Goal: Task Accomplishment & Management: Manage account settings

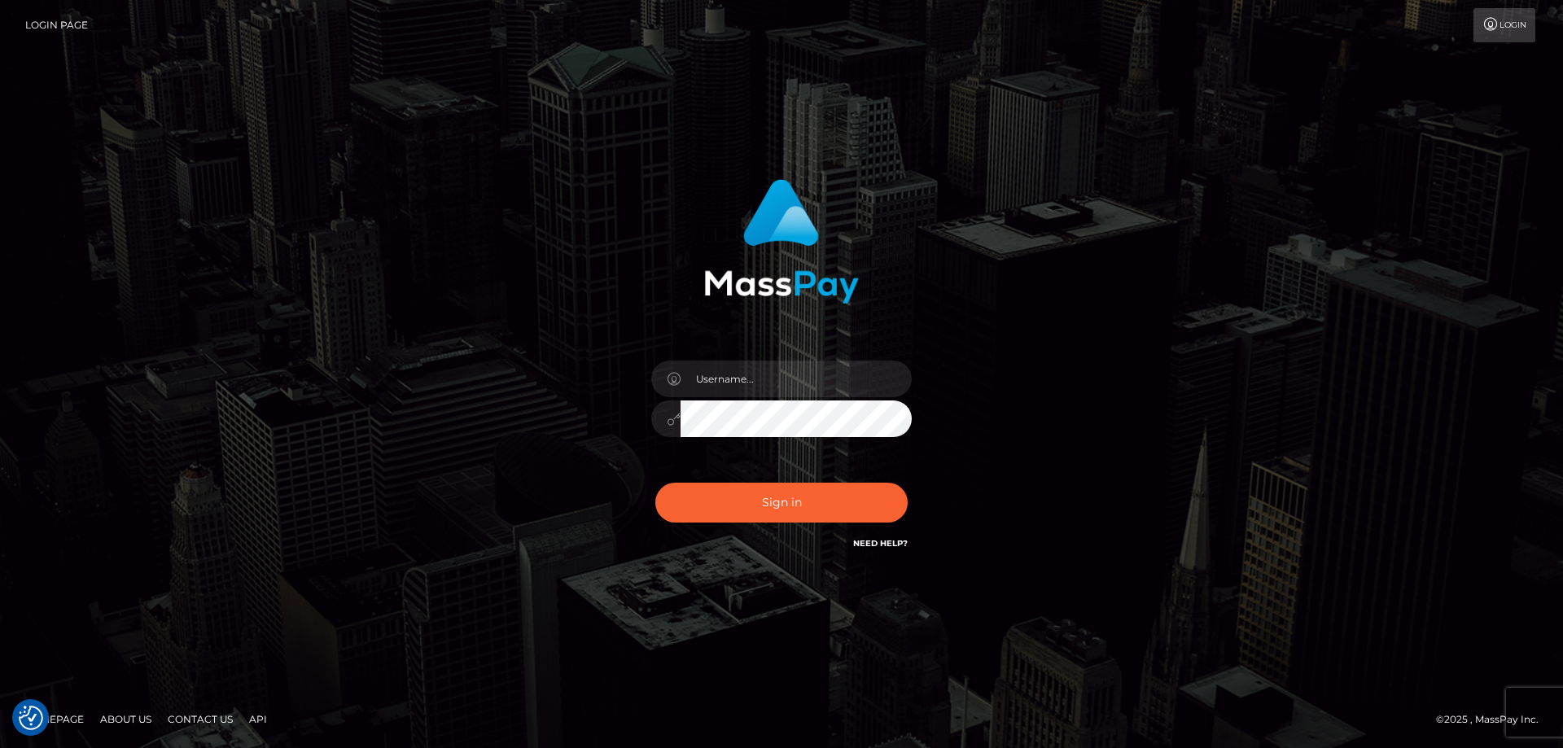
checkbox input "true"
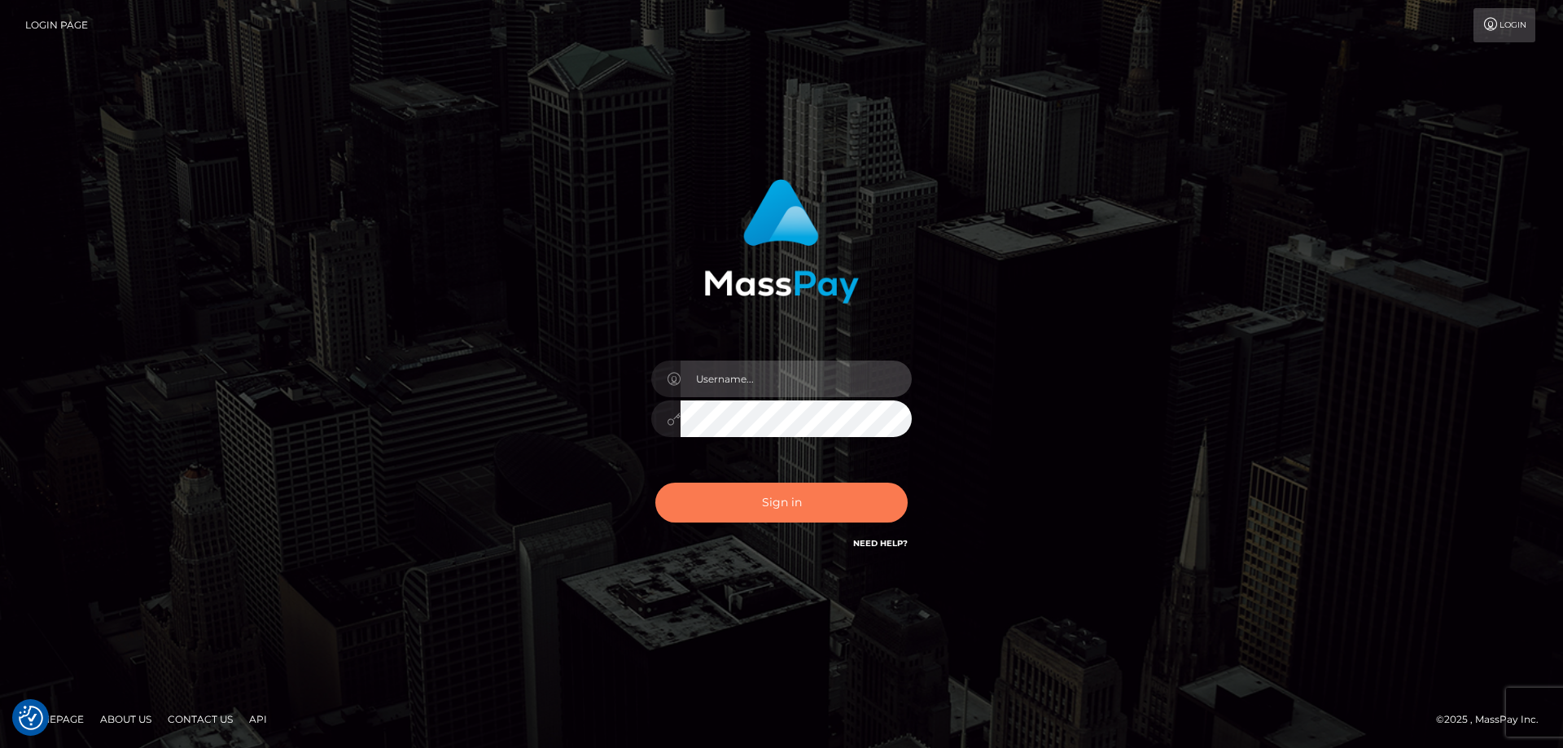
type input "[PERSON_NAME]"
click at [784, 499] on button "Sign in" at bounding box center [781, 503] width 252 height 40
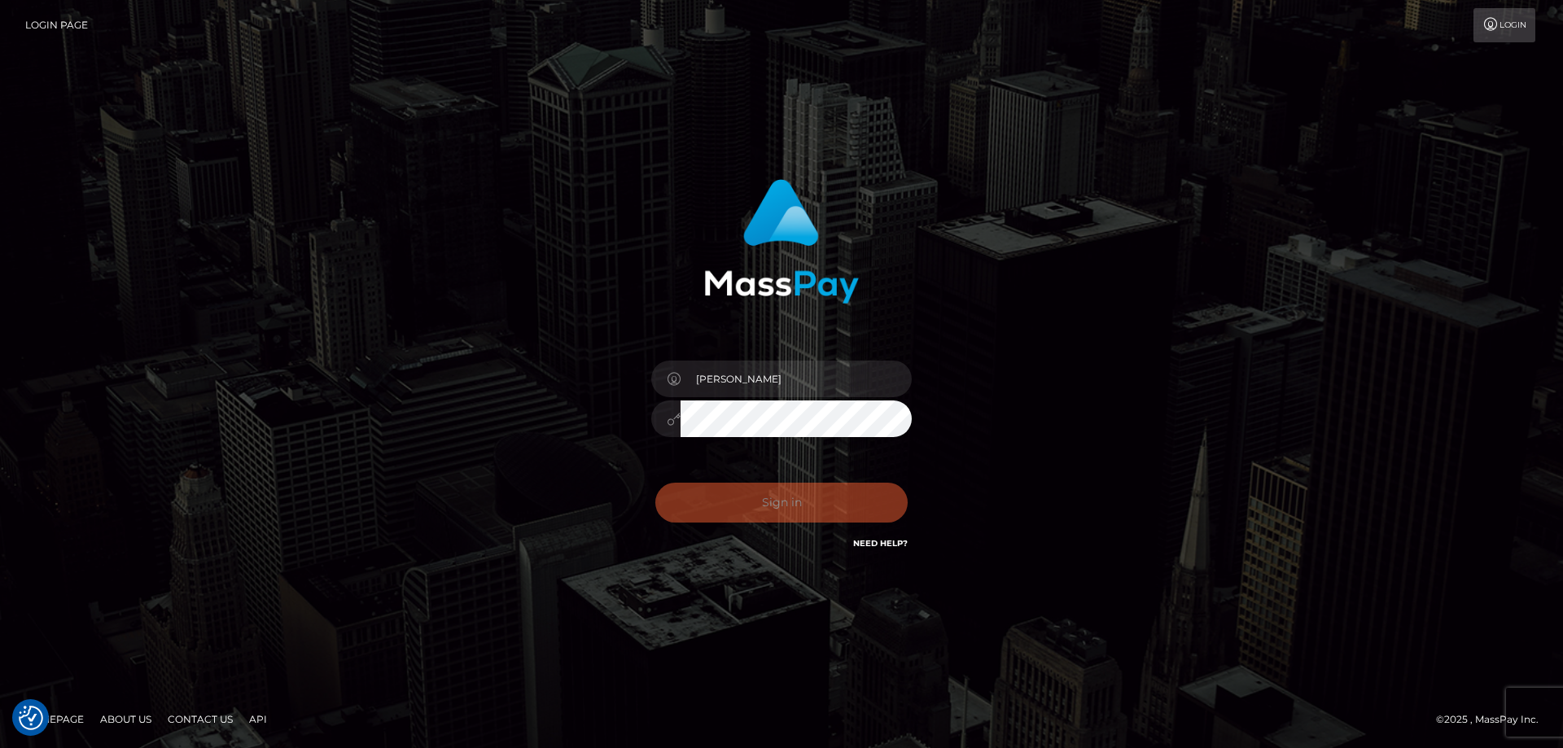
click at [784, 504] on div "Sign in Need Help?" at bounding box center [781, 509] width 285 height 72
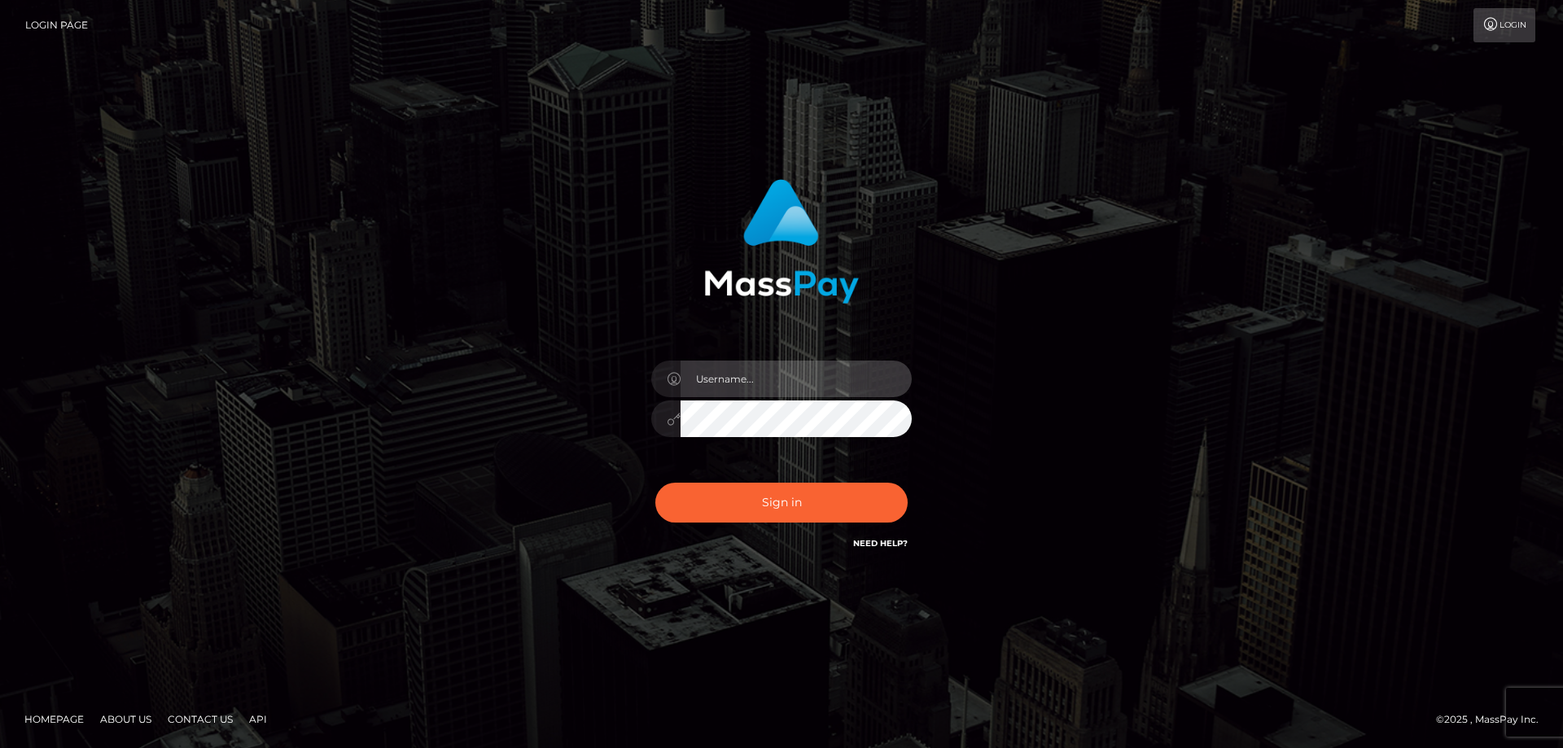
type input "Lorelee"
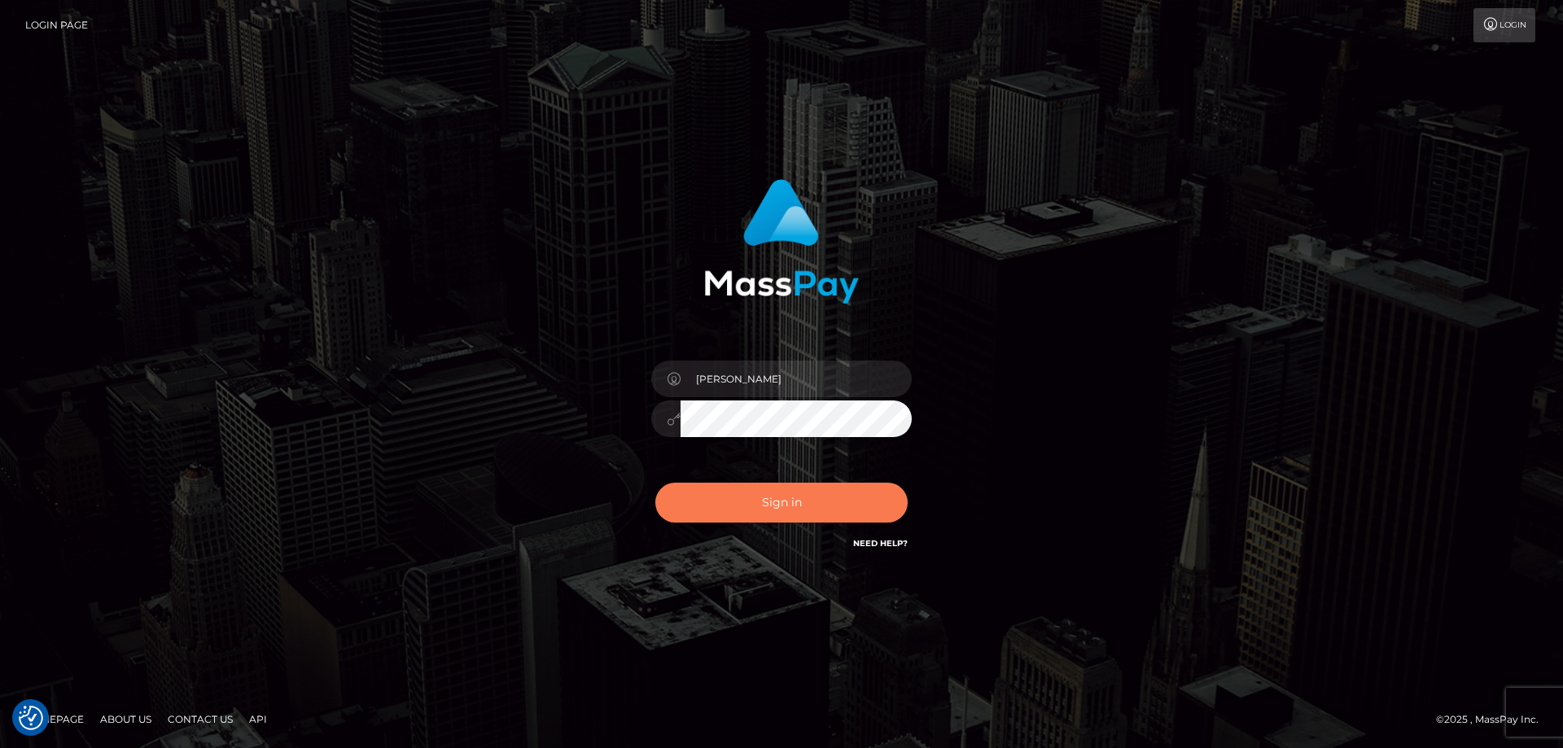
click at [789, 499] on button "Sign in" at bounding box center [781, 503] width 252 height 40
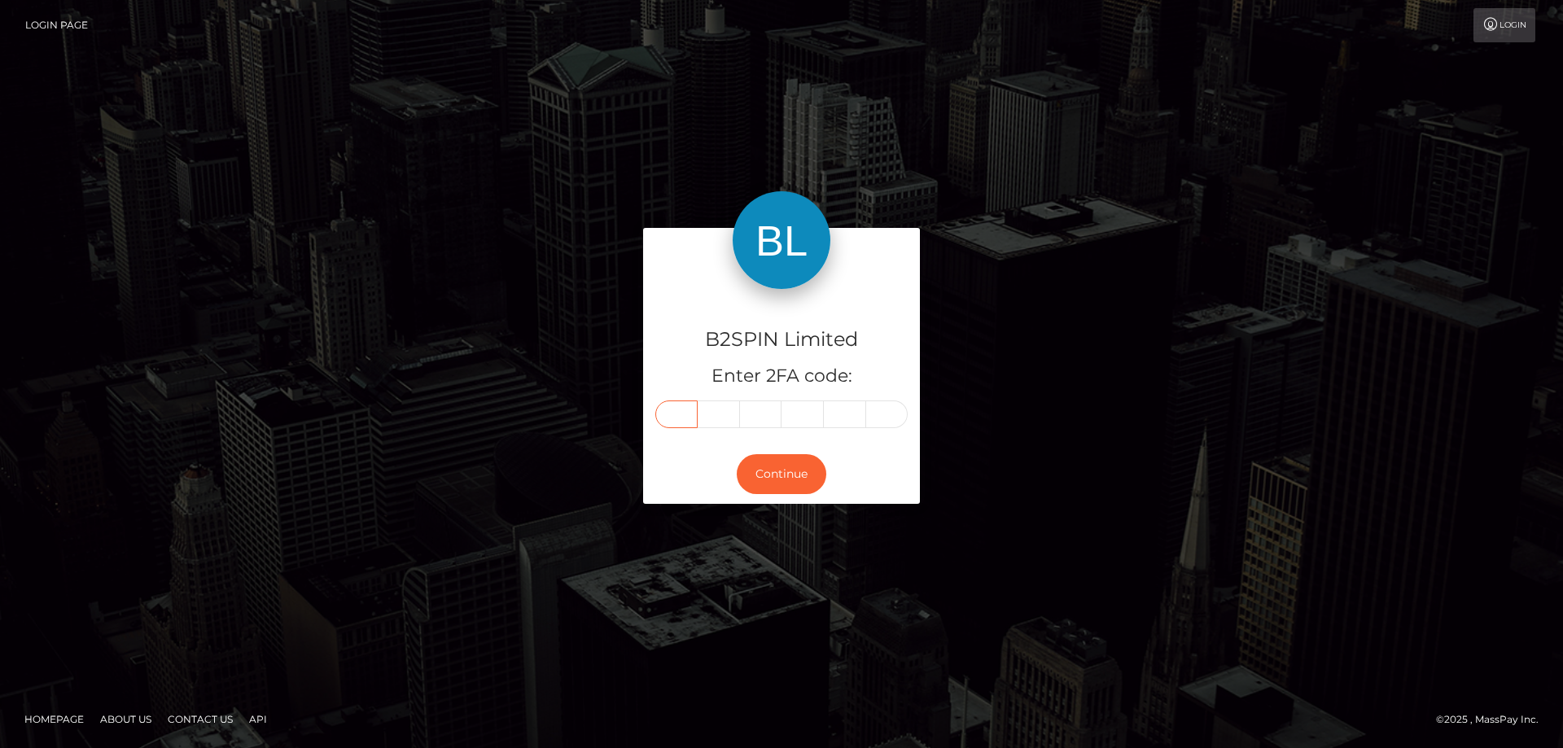
drag, startPoint x: 679, startPoint y: 418, endPoint x: 632, endPoint y: 433, distance: 48.7
click at [680, 418] on input "text" at bounding box center [676, 414] width 42 height 28
type input "1"
type input "7"
type input "0"
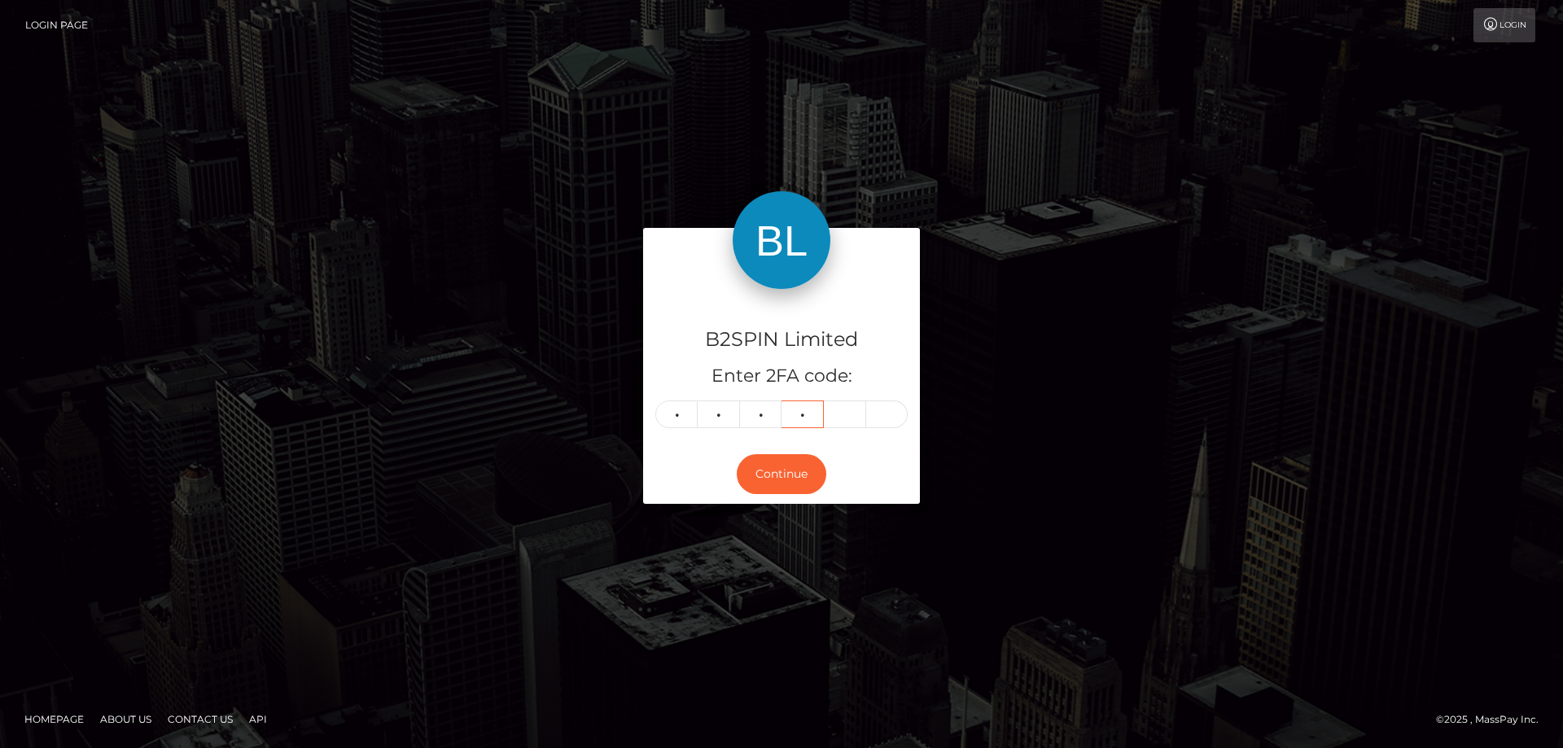
type input "3"
type input "6"
type input "0"
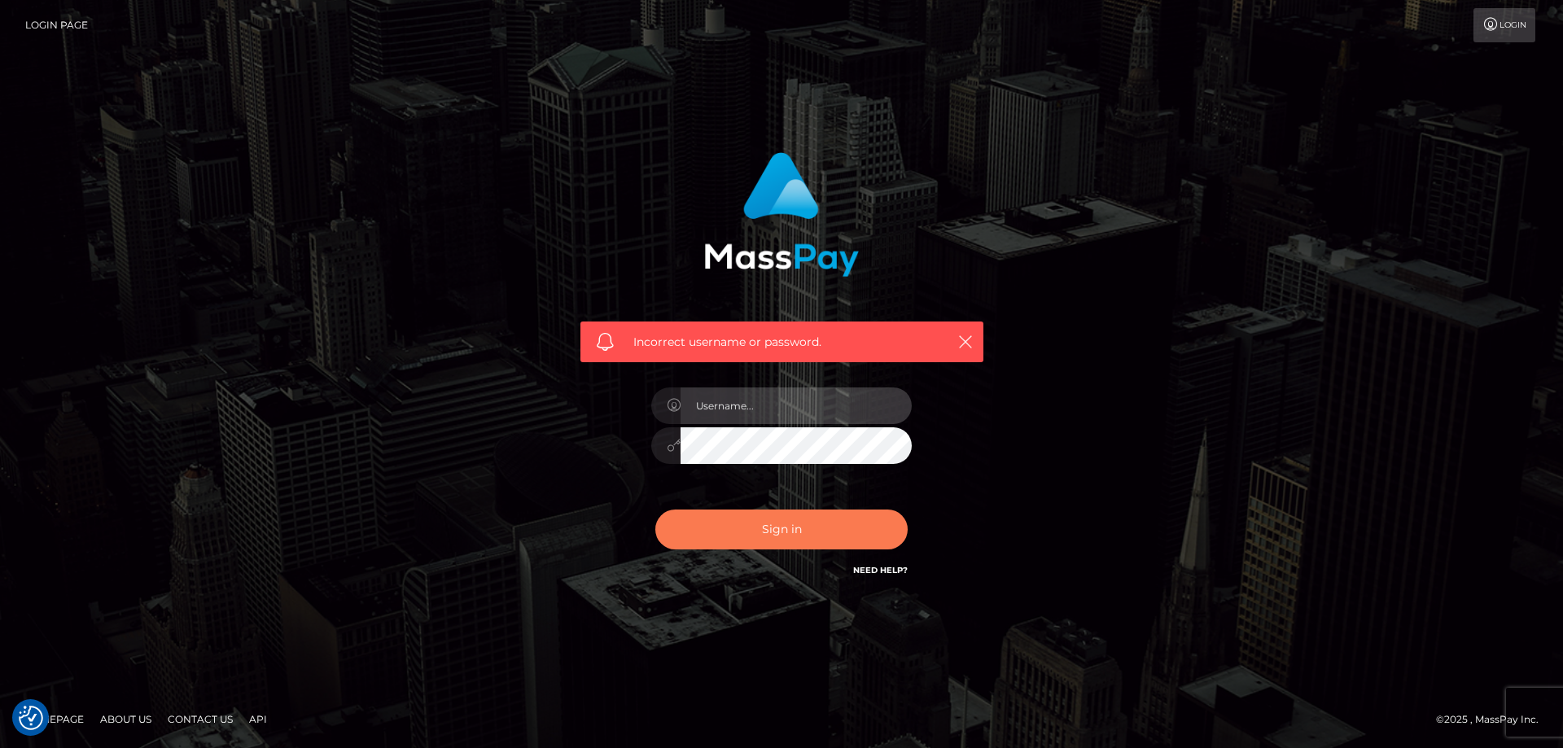
type input "[PERSON_NAME]"
click at [776, 517] on button "Sign in" at bounding box center [781, 530] width 252 height 40
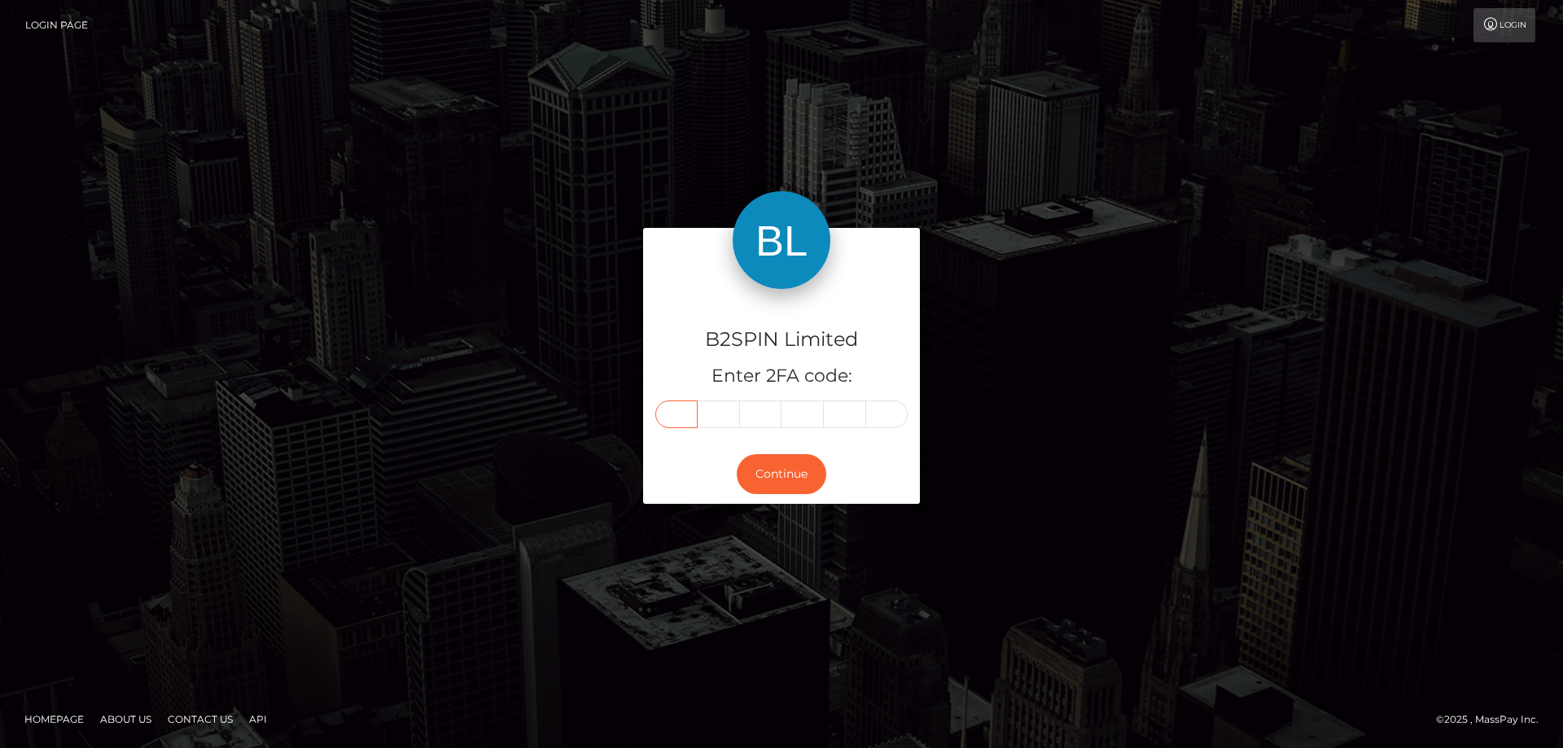
drag, startPoint x: 687, startPoint y: 416, endPoint x: 663, endPoint y: 427, distance: 25.9
click at [687, 416] on input "text" at bounding box center [676, 414] width 42 height 28
type input "1"
type input "7"
type input "0"
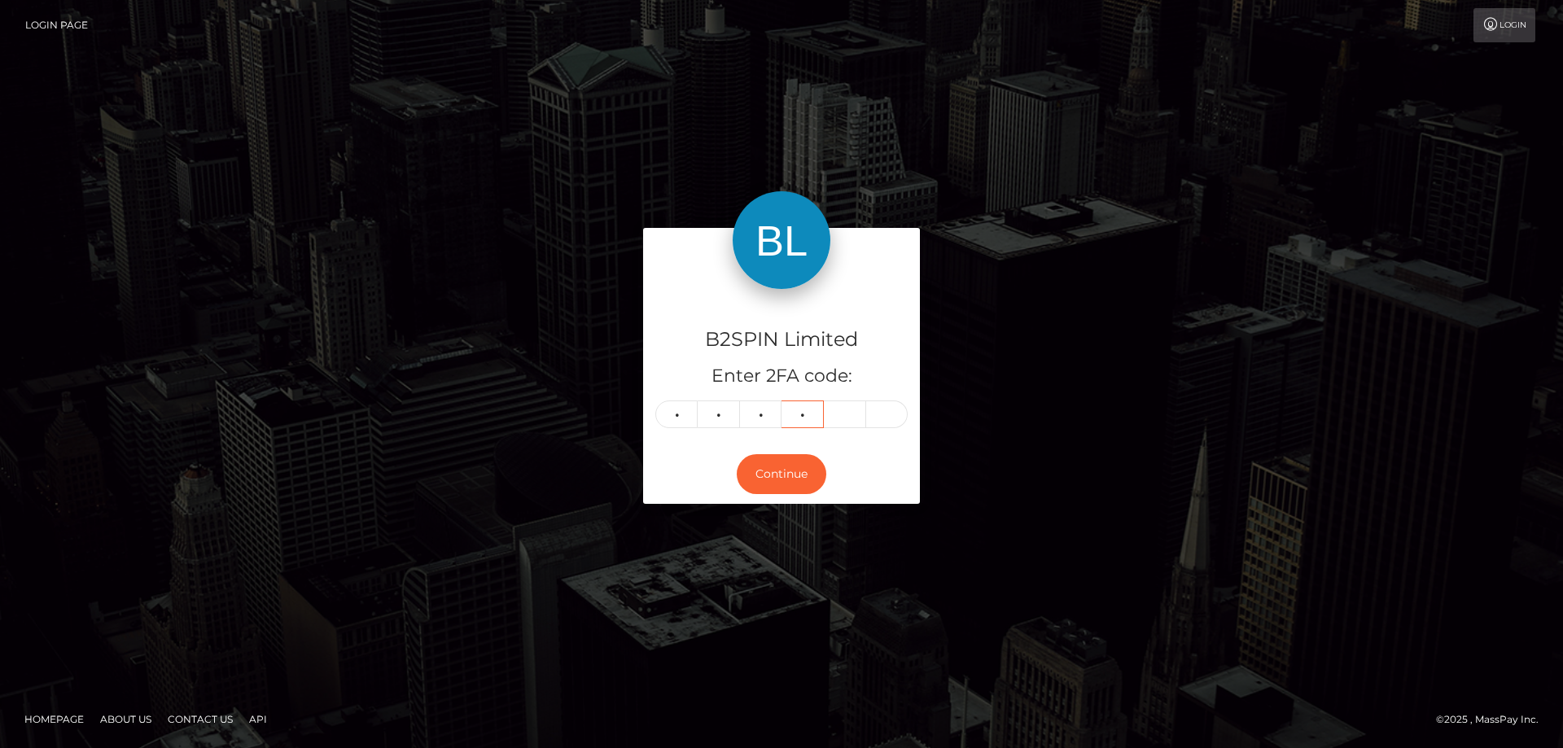
type input "6"
type input "3"
type input "0"
click at [773, 477] on button "Continue" at bounding box center [782, 474] width 90 height 40
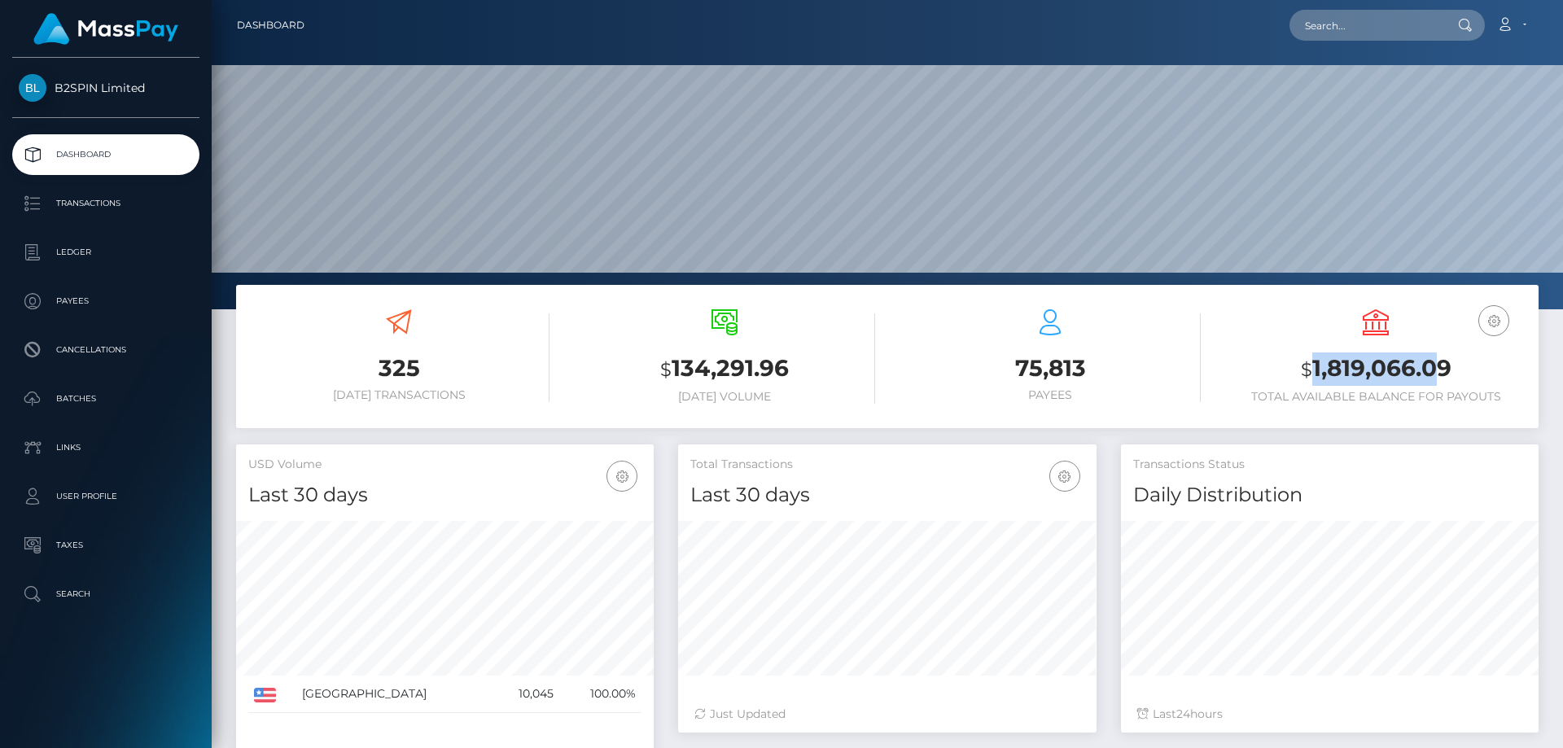
scroll to position [289, 418]
drag, startPoint x: 1314, startPoint y: 368, endPoint x: 1446, endPoint y: 366, distance: 132.7
click at [1446, 366] on h3 "$ 1,819,066.09" at bounding box center [1375, 368] width 301 height 33
copy h3 "1,819,066.09"
